Goal: Task Accomplishment & Management: Manage account settings

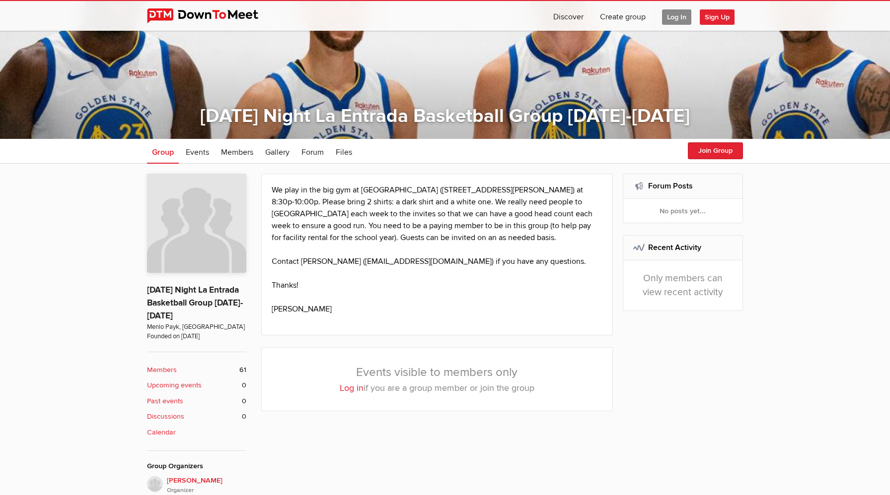
scroll to position [131, 0]
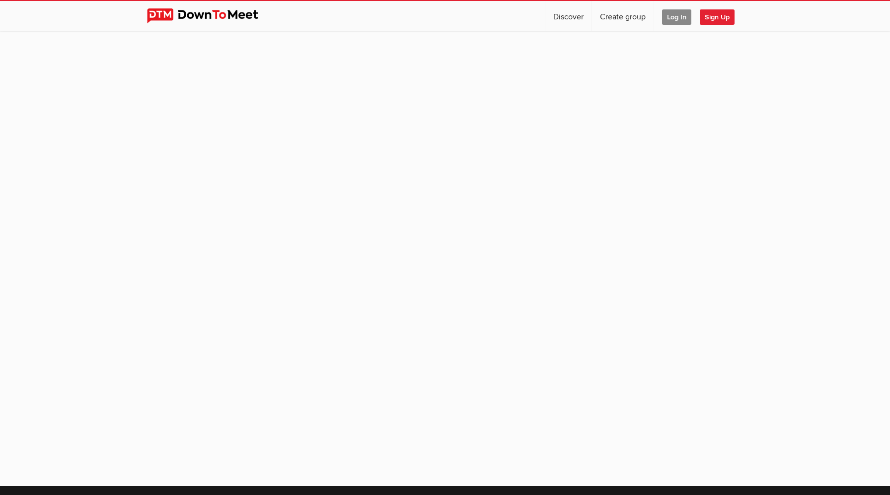
scroll to position [74, 0]
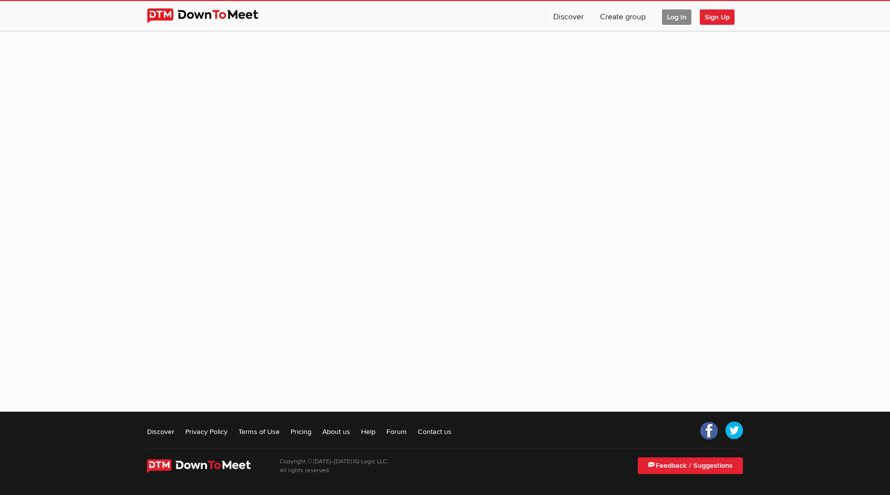
click at [672, 19] on span "Log In" at bounding box center [676, 16] width 29 height 15
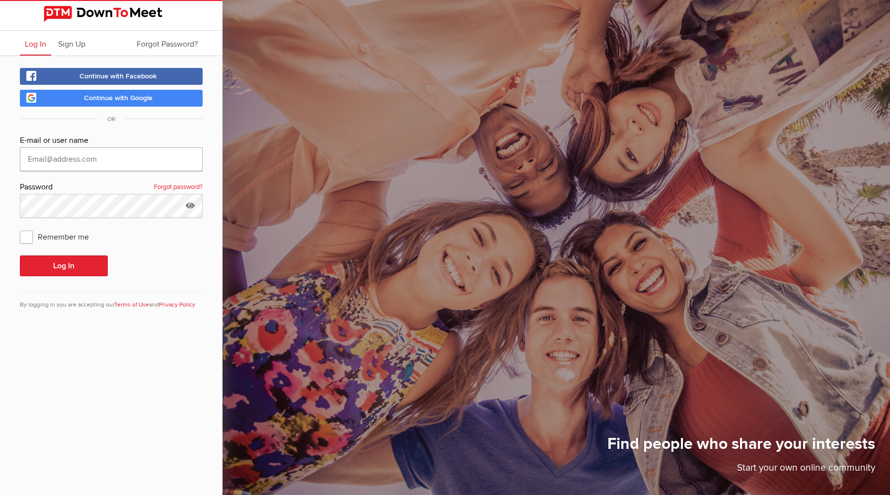
click at [92, 156] on input "text" at bounding box center [111, 159] width 183 height 24
type input "[EMAIL_ADDRESS][DOMAIN_NAME]"
click at [41, 236] on span "Remember me" at bounding box center [59, 237] width 79 height 18
click at [20, 228] on input "Remember me" at bounding box center [19, 227] width 0 height 0
checkbox input "true"
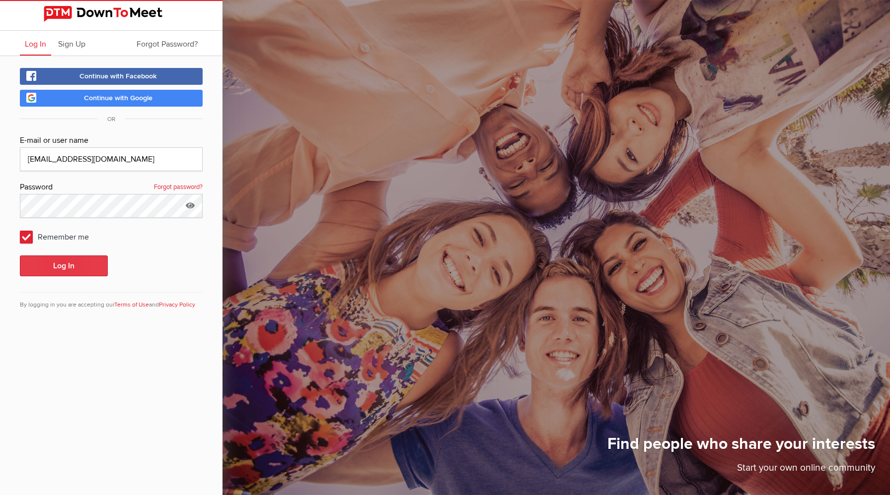
click at [39, 262] on button "Log In" at bounding box center [64, 266] width 88 height 21
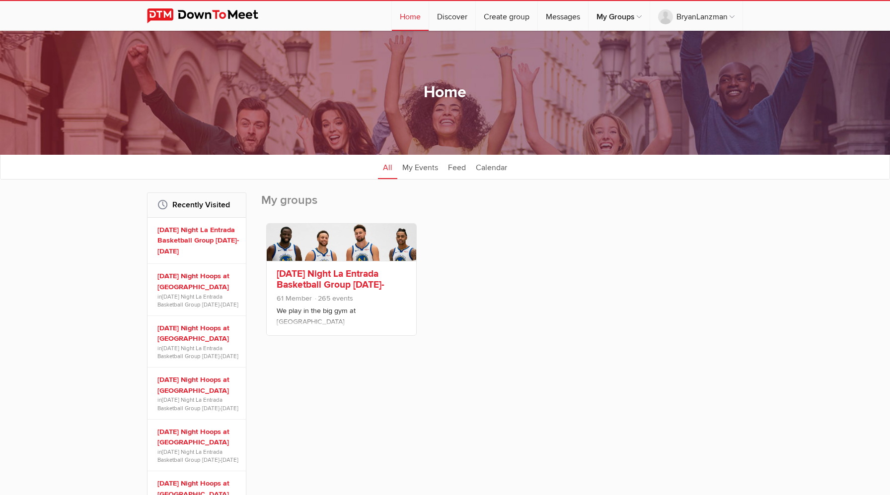
click at [339, 287] on link "[DATE] Night La Entrada Basketball Group [DATE]-[DATE]" at bounding box center [331, 285] width 108 height 34
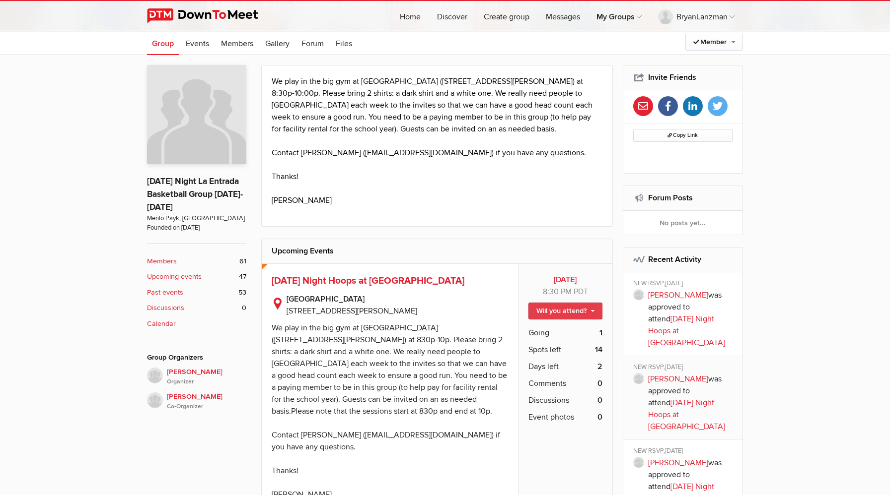
scroll to position [242, 0]
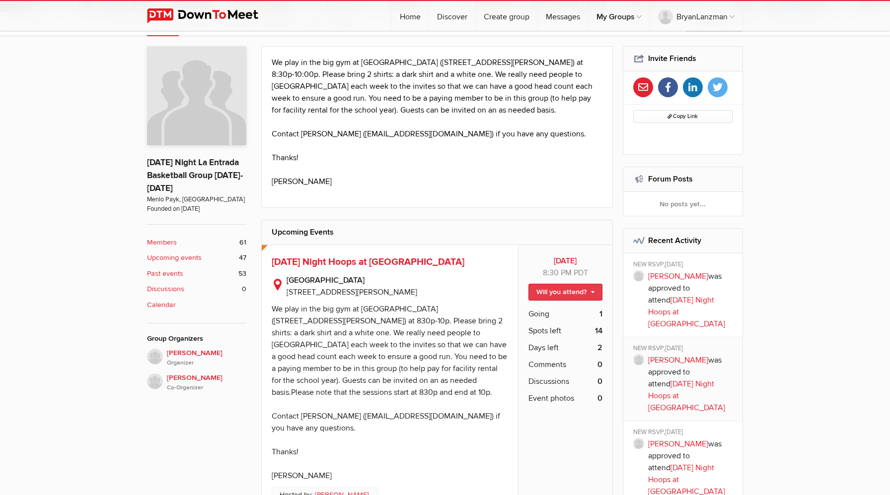
click at [549, 291] on link "Will you attend?" at bounding box center [565, 292] width 74 height 17
click at [537, 313] on link "I'm going" at bounding box center [556, 313] width 89 height 15
click at [537, 313] on span "Going" at bounding box center [538, 314] width 21 height 12
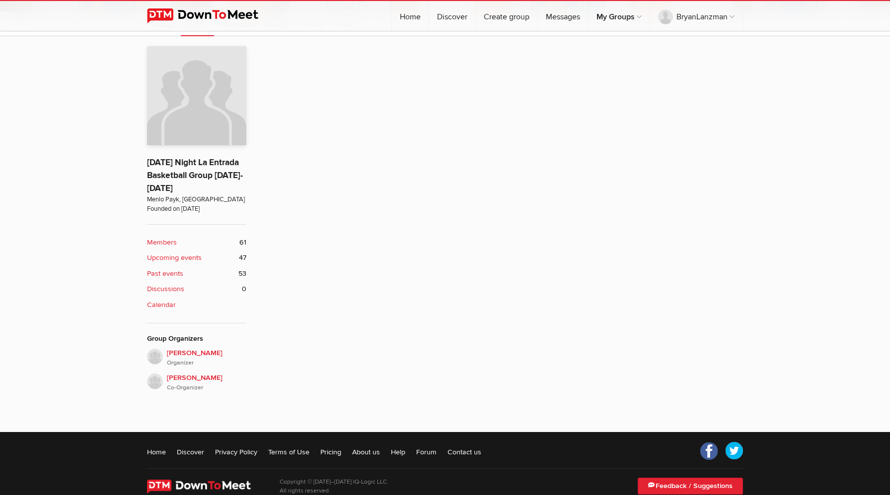
scroll to position [253, 0]
